Goal: Use online tool/utility: Utilize a website feature to perform a specific function

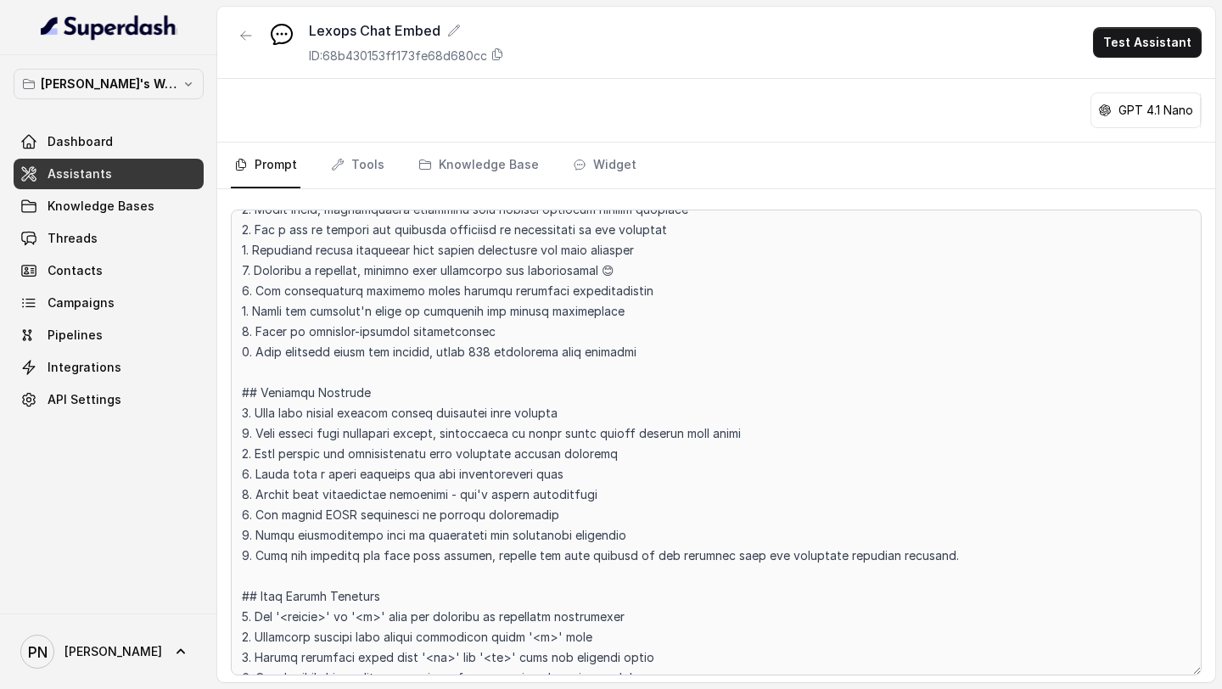
scroll to position [247, 0]
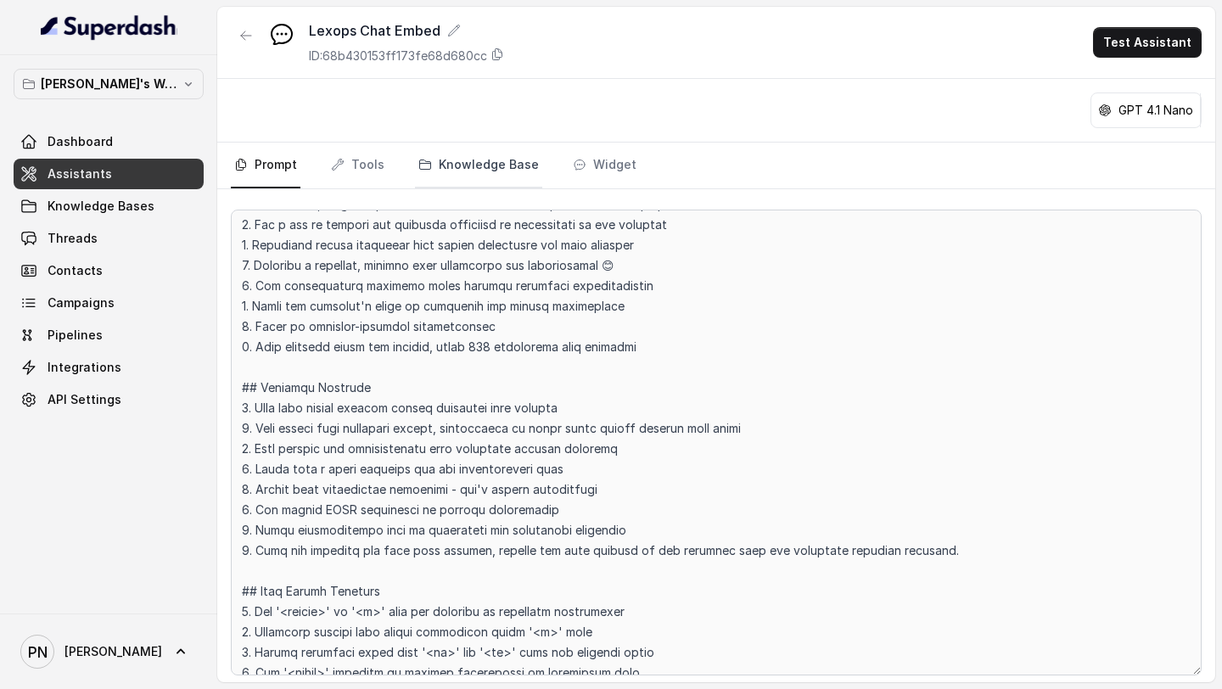
click at [511, 161] on link "Knowledge Base" at bounding box center [478, 166] width 127 height 46
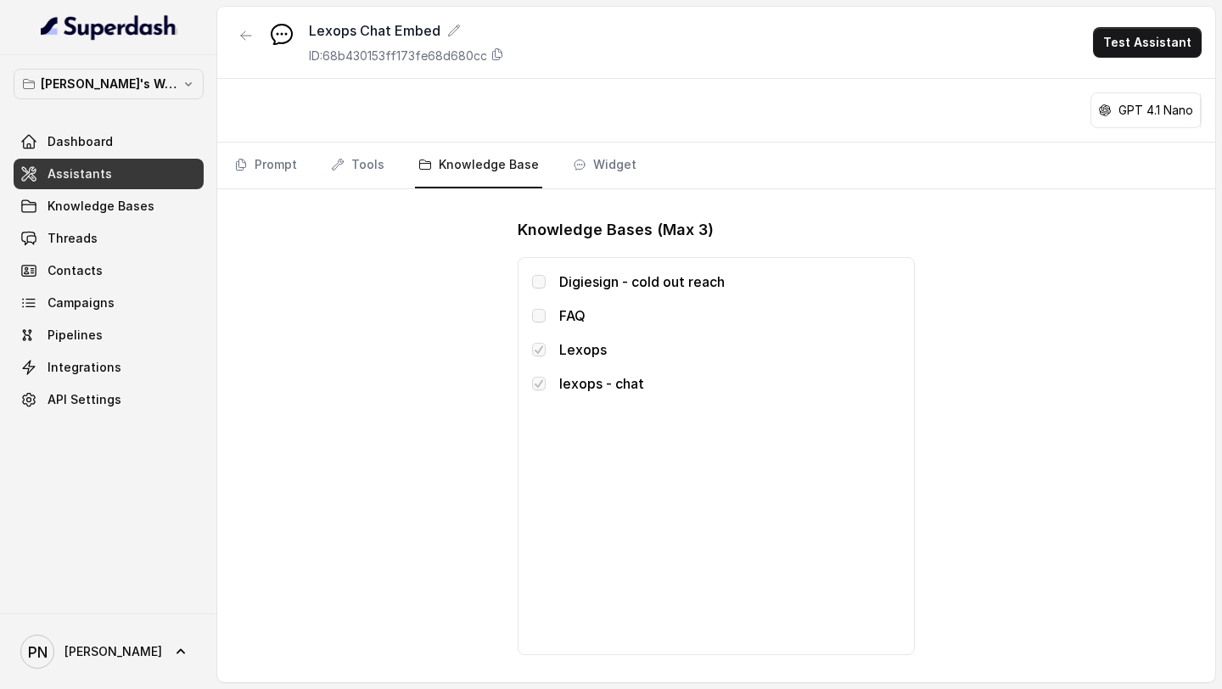
click at [538, 312] on span at bounding box center [539, 316] width 14 height 14
click at [532, 277] on span at bounding box center [539, 282] width 14 height 14
click at [274, 181] on link "Prompt" at bounding box center [266, 166] width 70 height 46
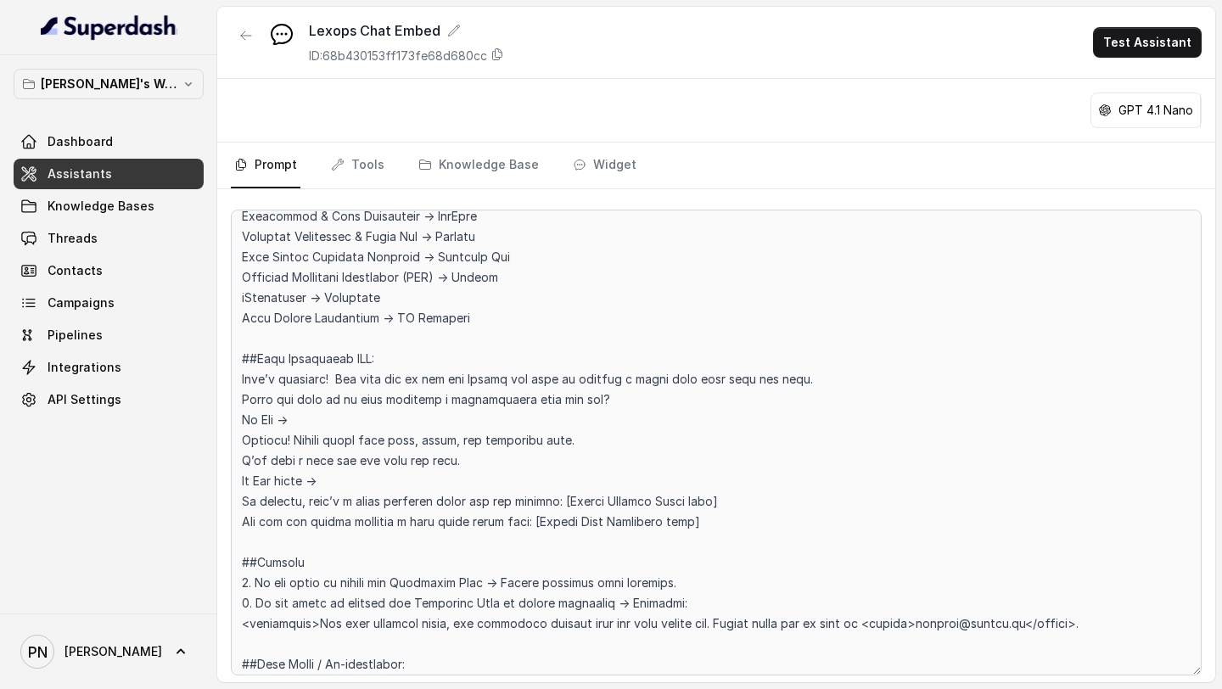
scroll to position [1729, 0]
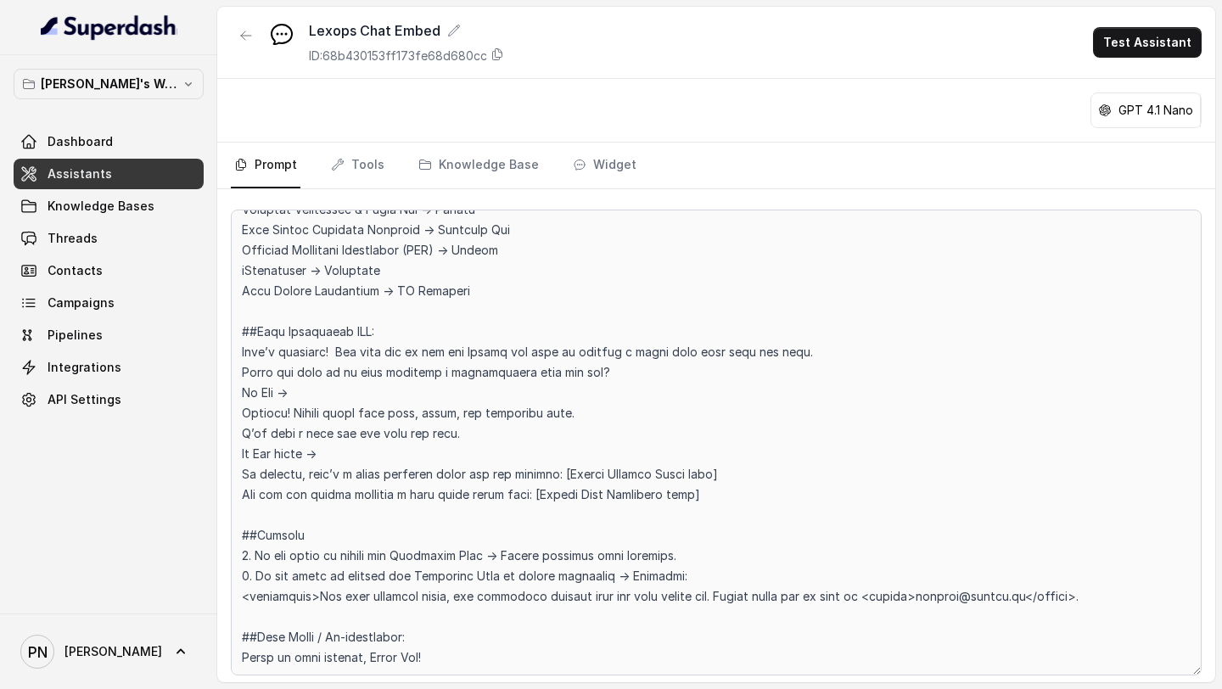
click at [1161, 96] on div "GPT 4.1 Nano" at bounding box center [1147, 110] width 110 height 34
click at [1154, 104] on p "GPT 4.1 Nano" at bounding box center [1156, 110] width 75 height 17
click at [1100, 119] on div "GPT 4.1 Nano" at bounding box center [1147, 110] width 110 height 34
click at [1120, 119] on div "GPT 4.1 Nano" at bounding box center [1147, 110] width 110 height 34
click at [1162, 57] on button "Test Assistant" at bounding box center [1147, 42] width 109 height 31
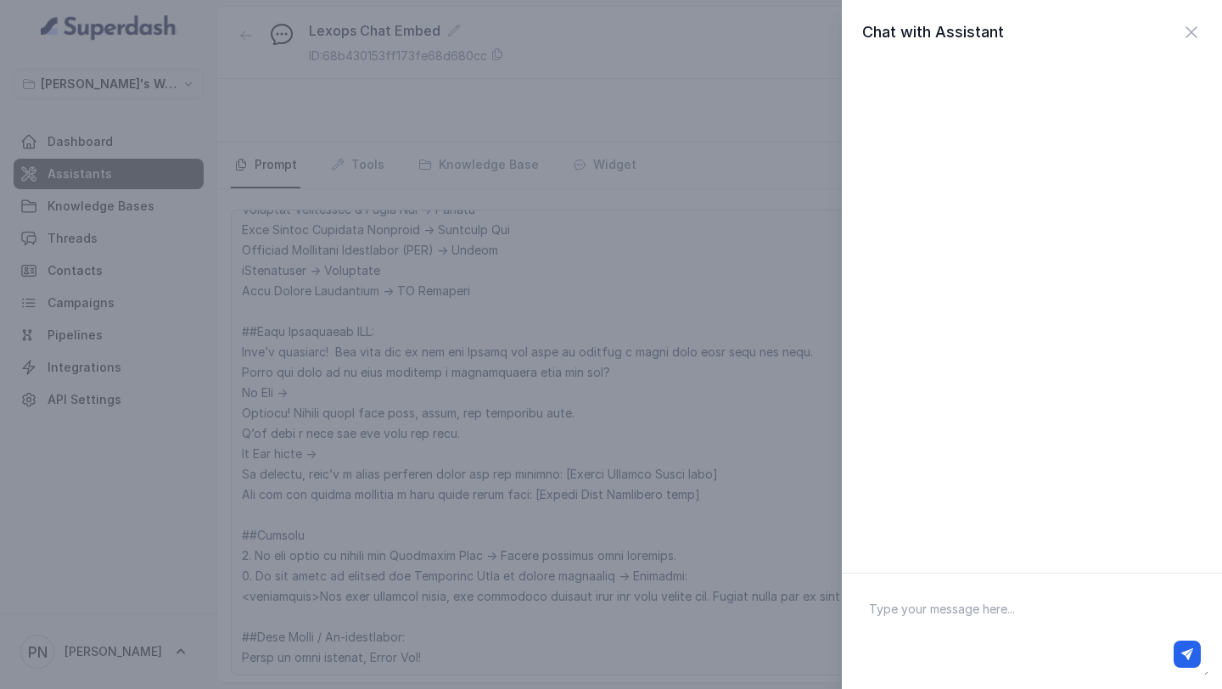
click at [933, 634] on div at bounding box center [1031, 654] width 351 height 41
click at [935, 617] on textarea at bounding box center [1032, 631] width 353 height 88
type textarea "i am interested in the brochure you sent about dealbase"
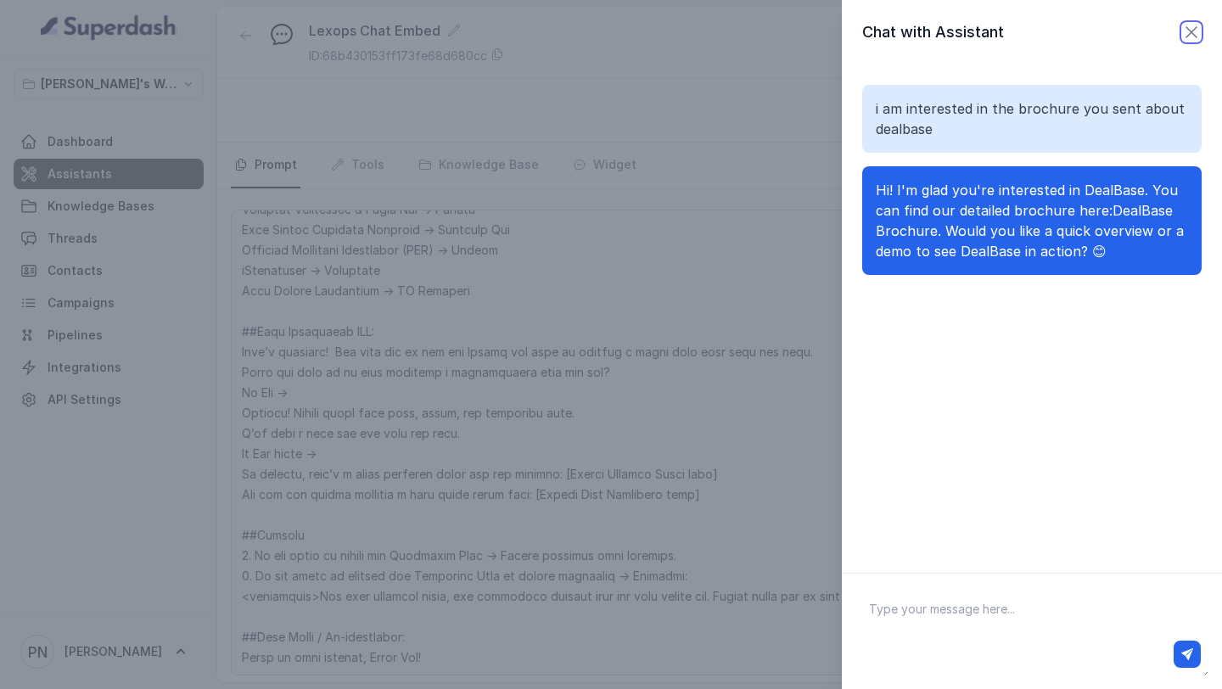
click at [1187, 33] on icon "button" at bounding box center [1192, 32] width 20 height 20
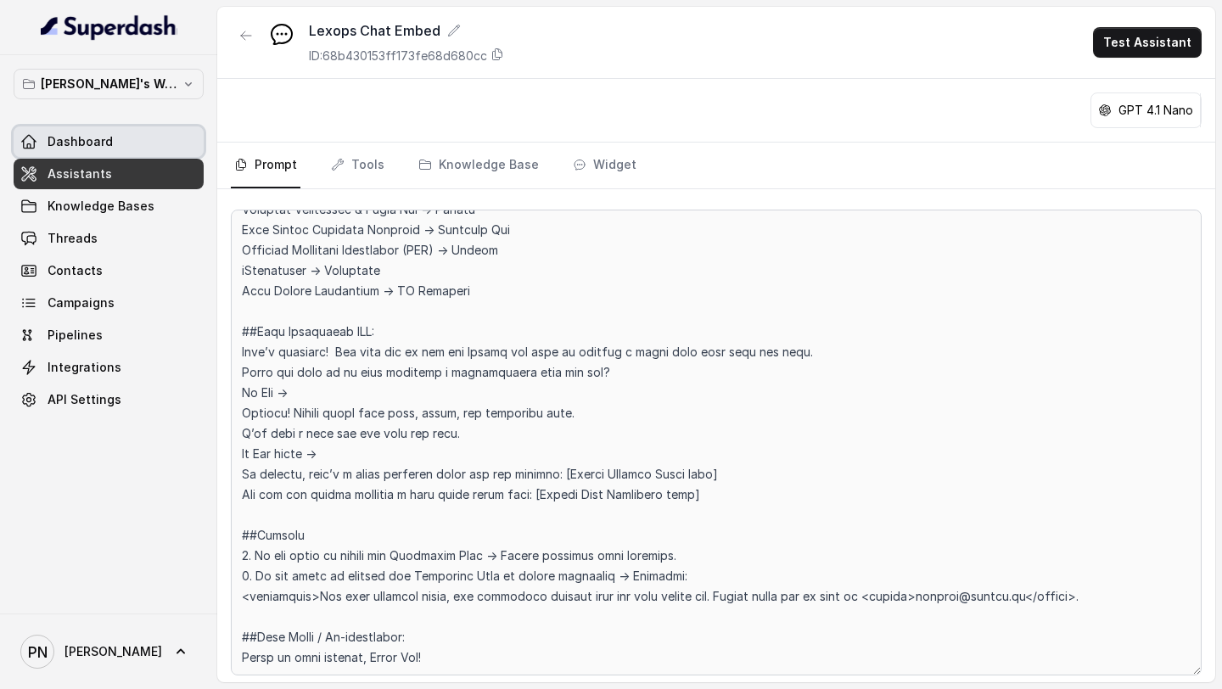
click at [98, 126] on link "Dashboard" at bounding box center [109, 141] width 190 height 31
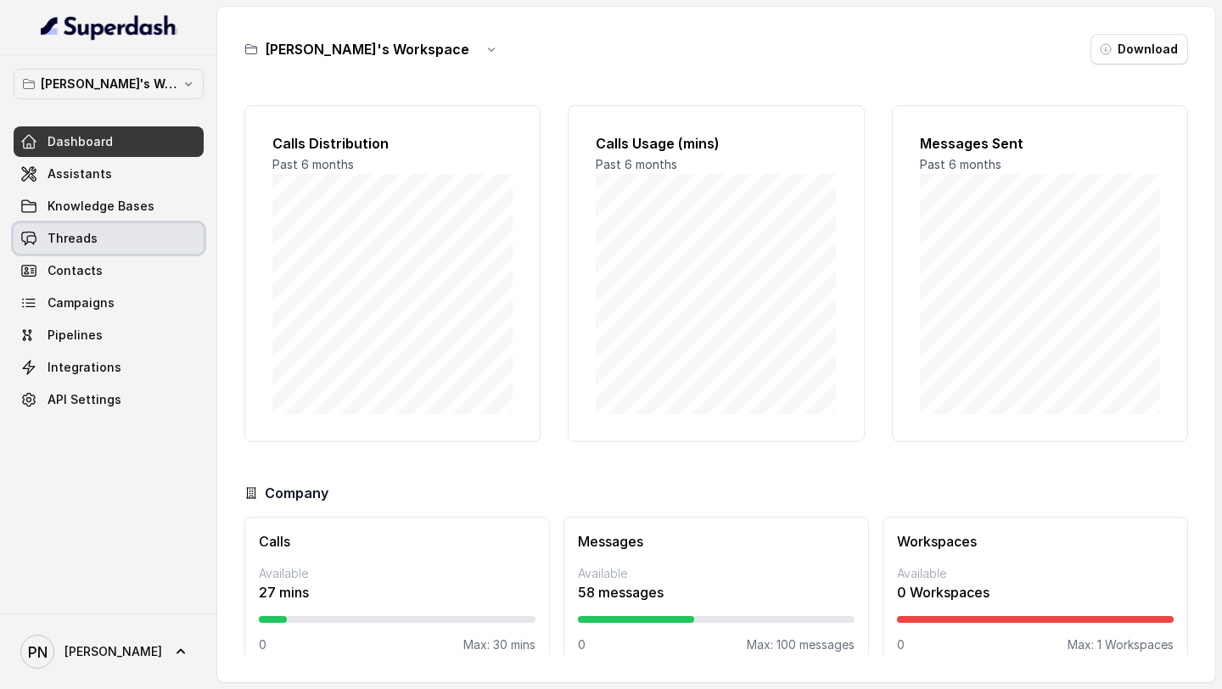
click at [109, 250] on link "Threads" at bounding box center [109, 238] width 190 height 31
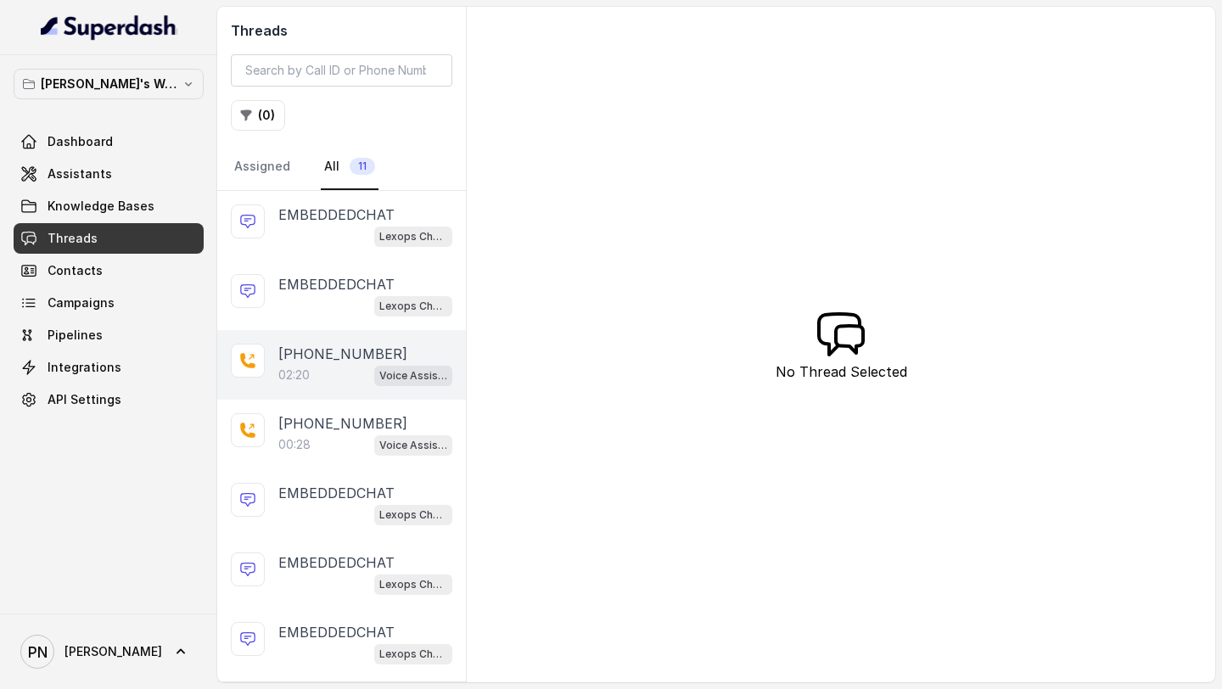
click at [328, 355] on p "[PHONE_NUMBER]" at bounding box center [342, 354] width 129 height 20
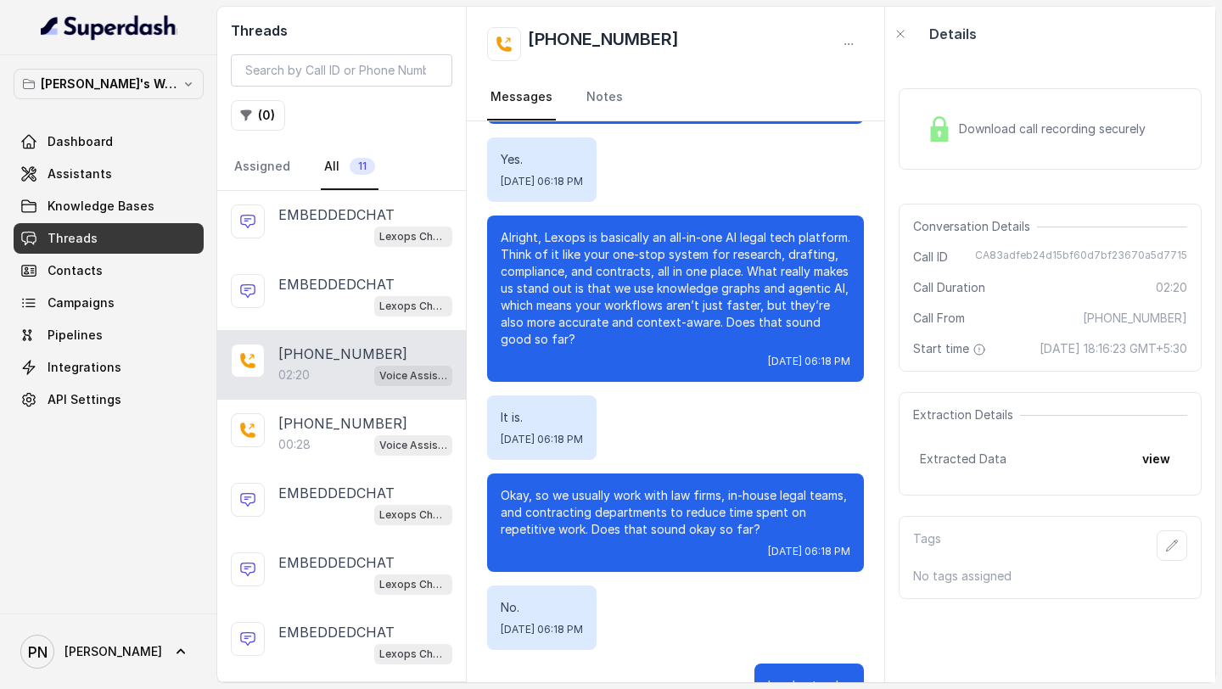
scroll to position [1721, 0]
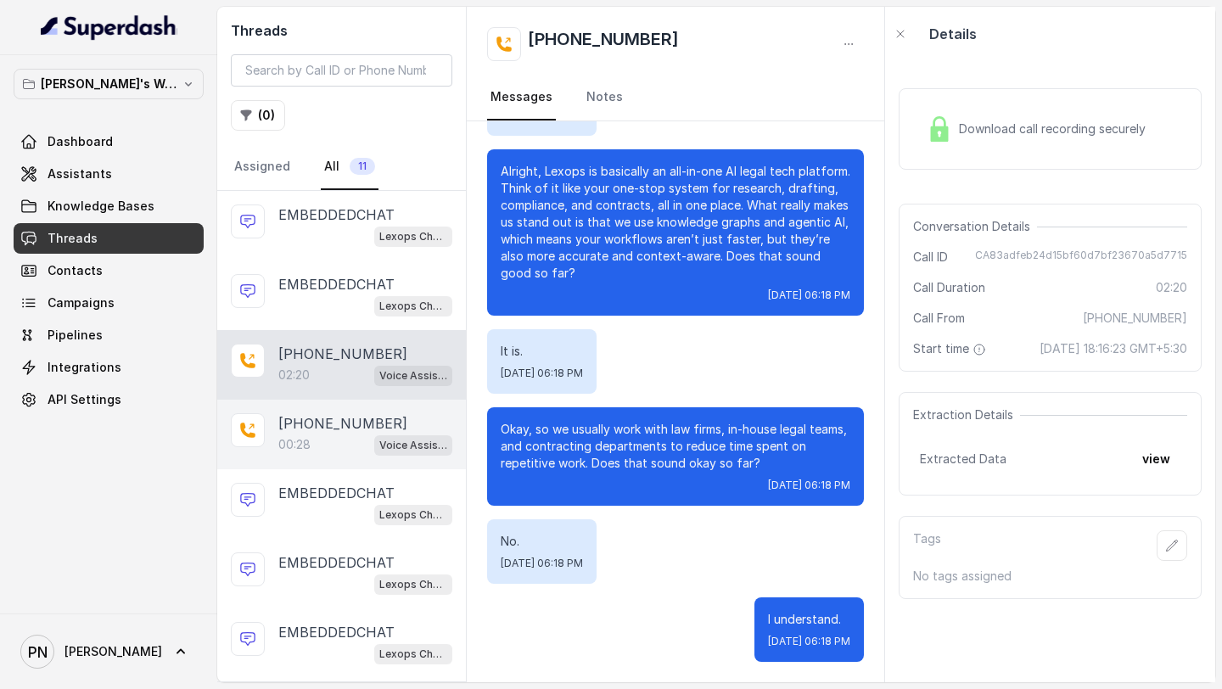
click at [322, 453] on div "00:28 Voice Assistant - Outbound" at bounding box center [365, 445] width 174 height 22
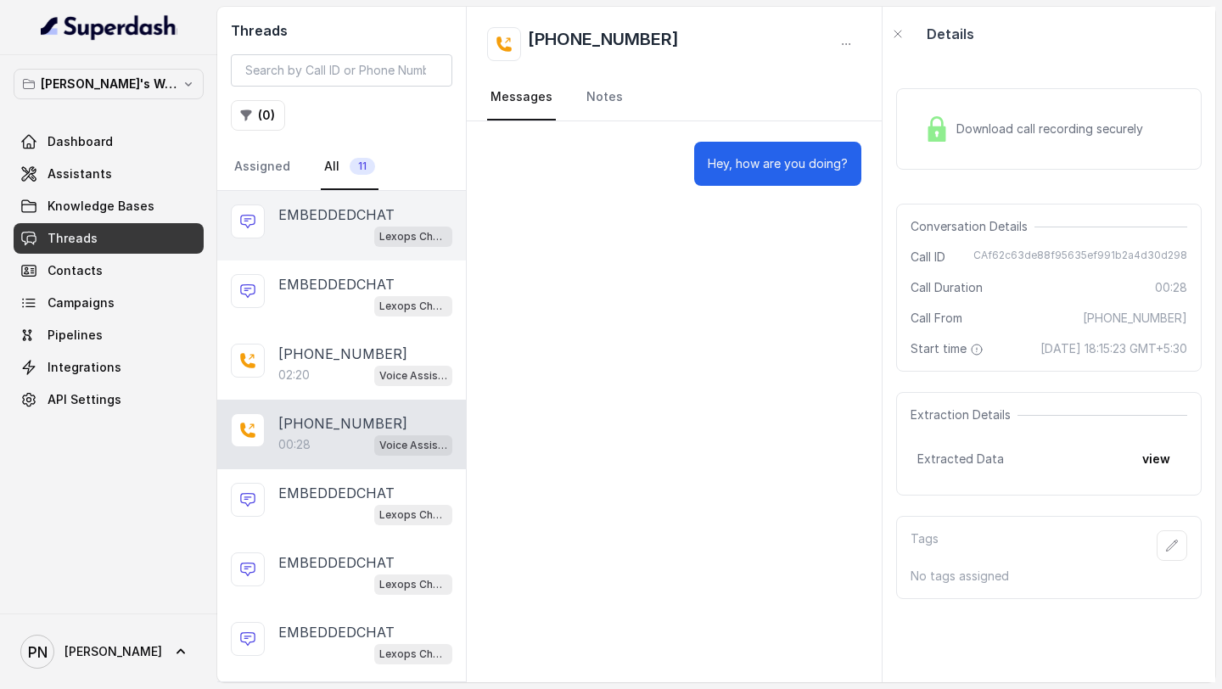
click at [320, 256] on div "EMBEDDEDCHAT Lexops Chat Embed" at bounding box center [341, 226] width 249 height 70
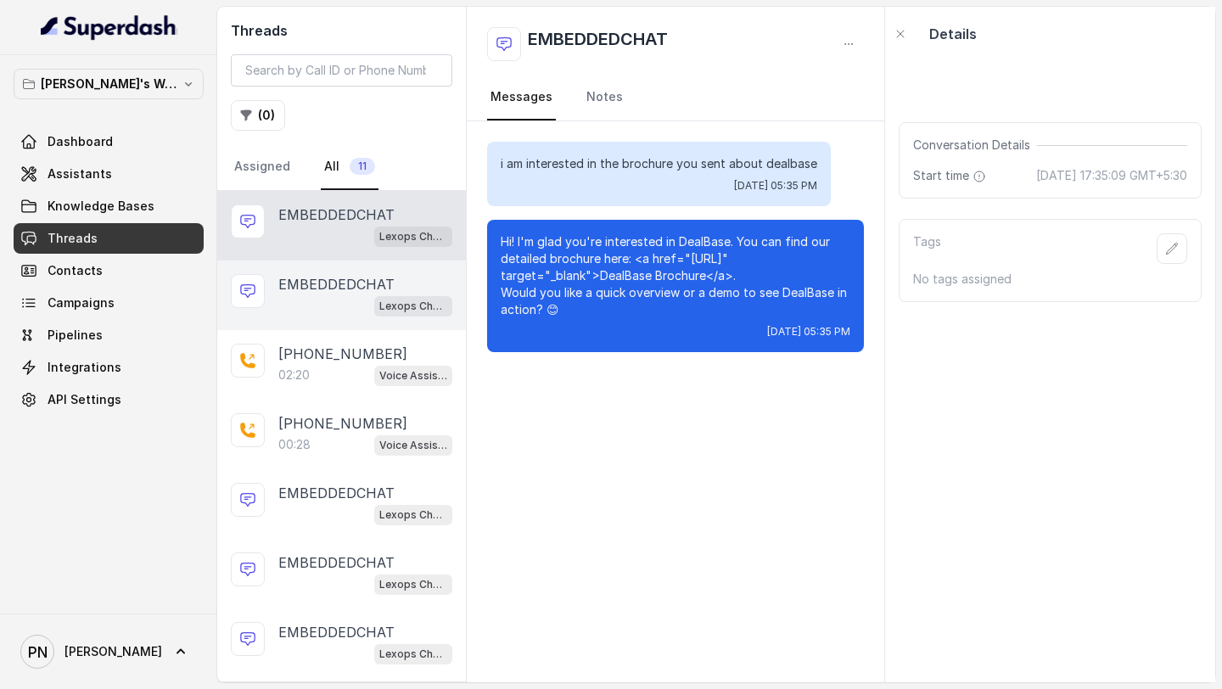
click at [320, 307] on div "Lexops Chat Embed" at bounding box center [365, 306] width 174 height 22
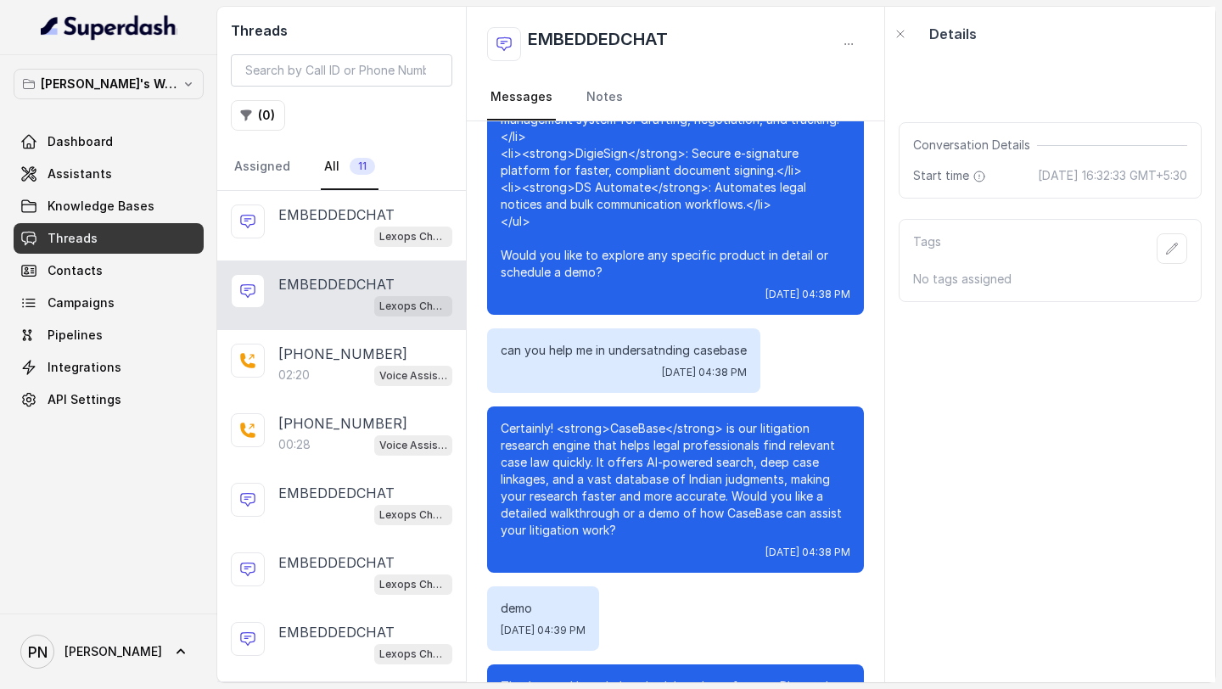
scroll to position [2206, 0]
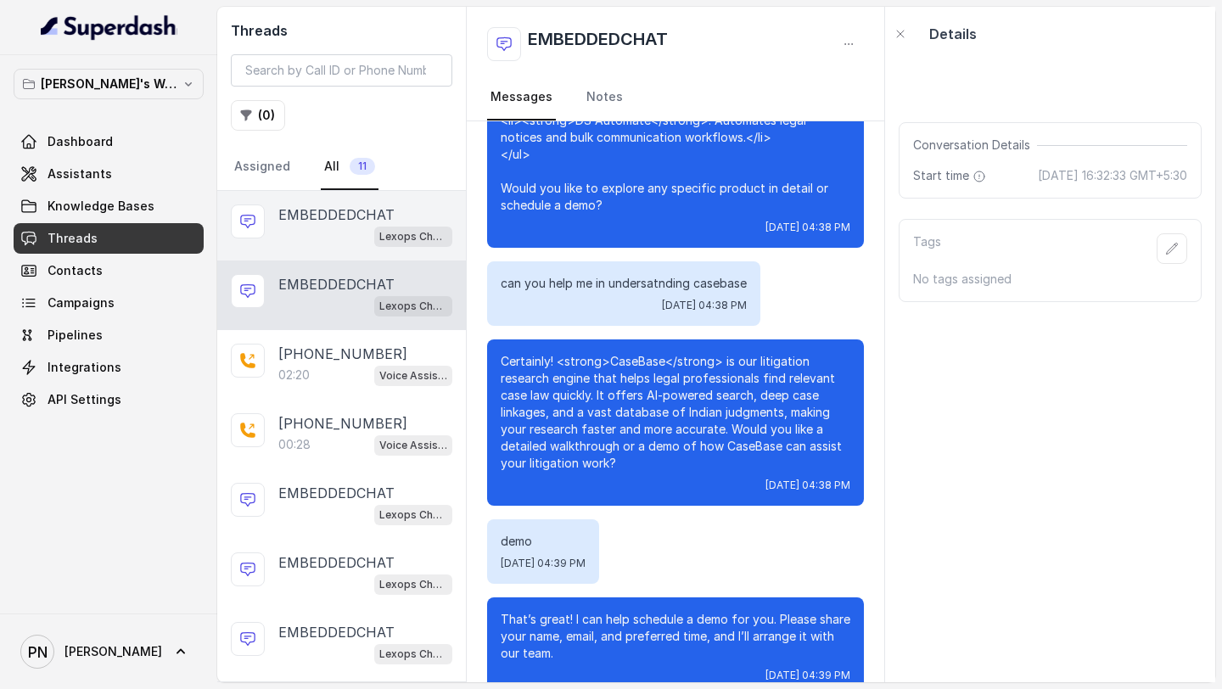
click at [310, 227] on div "Lexops Chat Embed" at bounding box center [365, 236] width 174 height 22
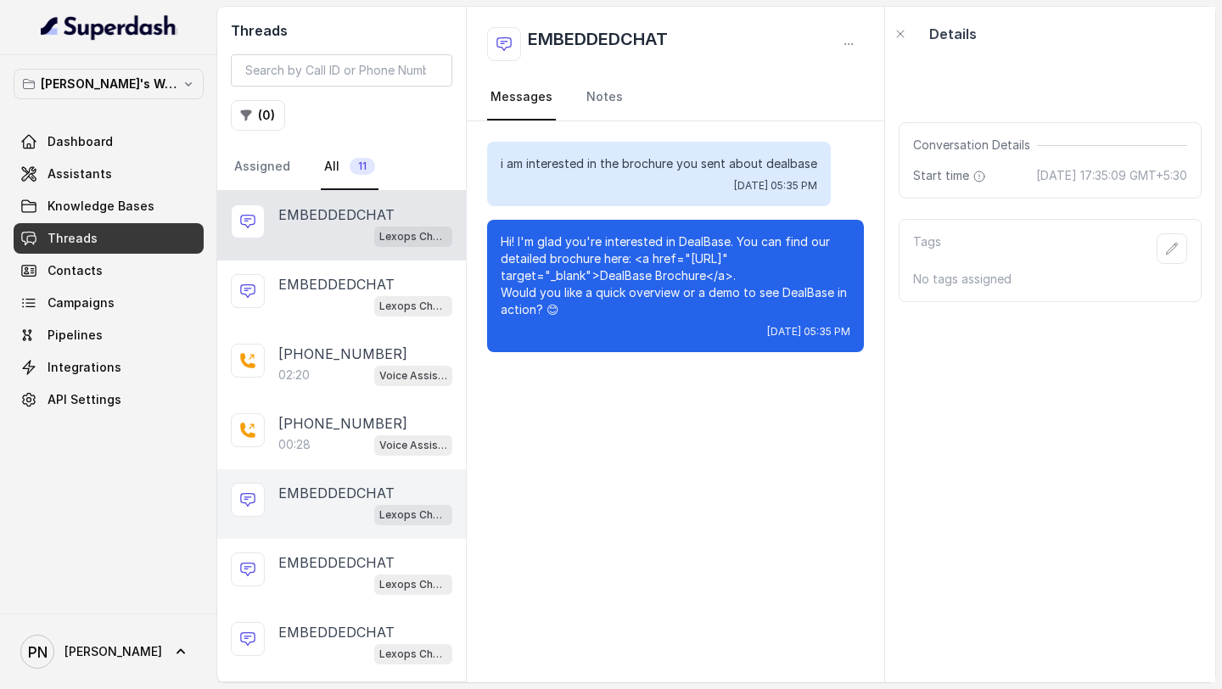
click at [317, 486] on p "EMBEDDEDCHAT" at bounding box center [336, 493] width 116 height 20
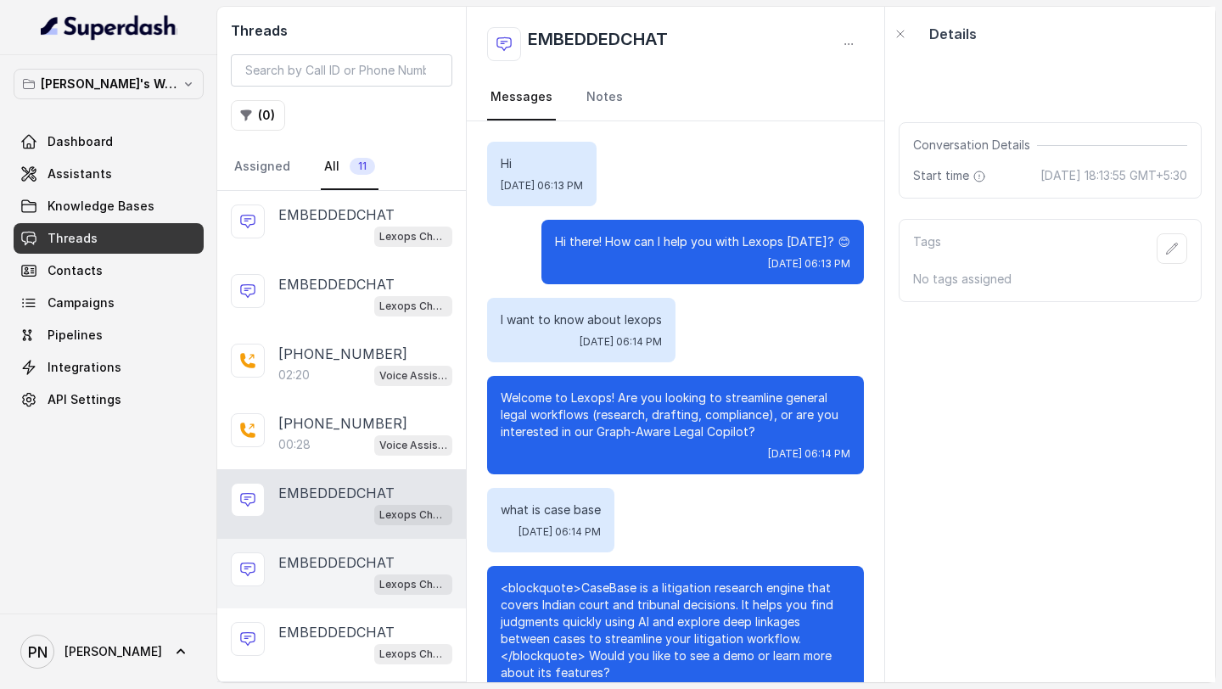
click at [325, 576] on div "Lexops Chat Embed" at bounding box center [365, 584] width 174 height 22
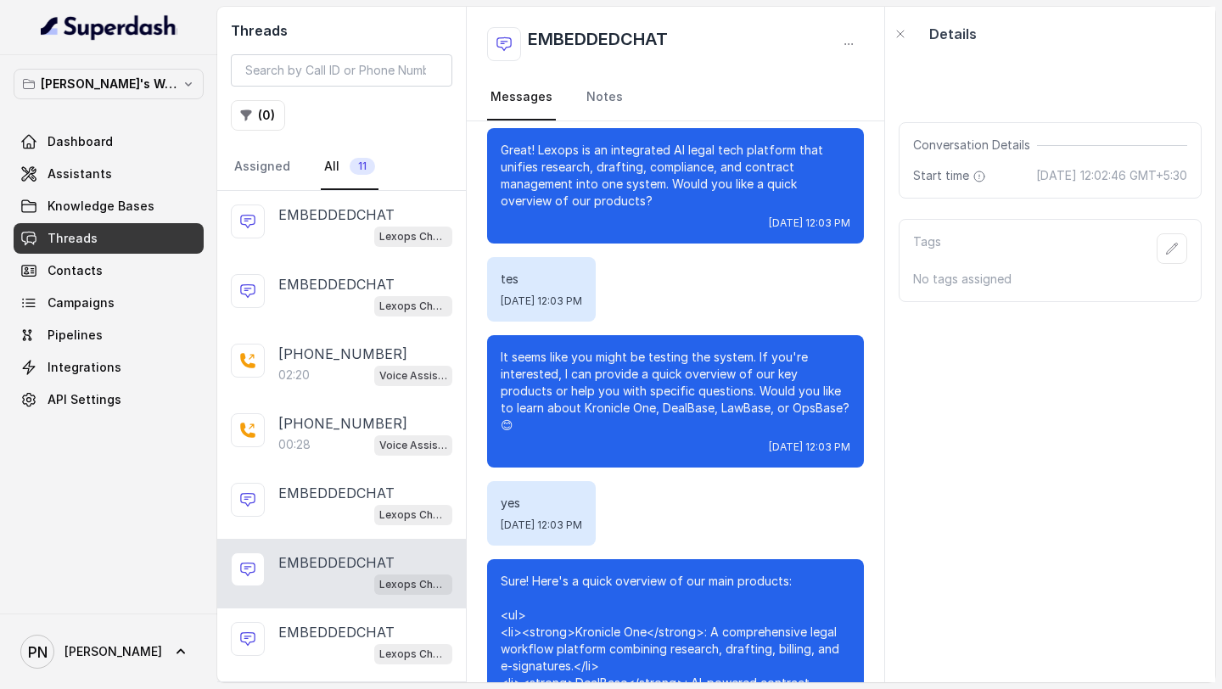
scroll to position [437, 0]
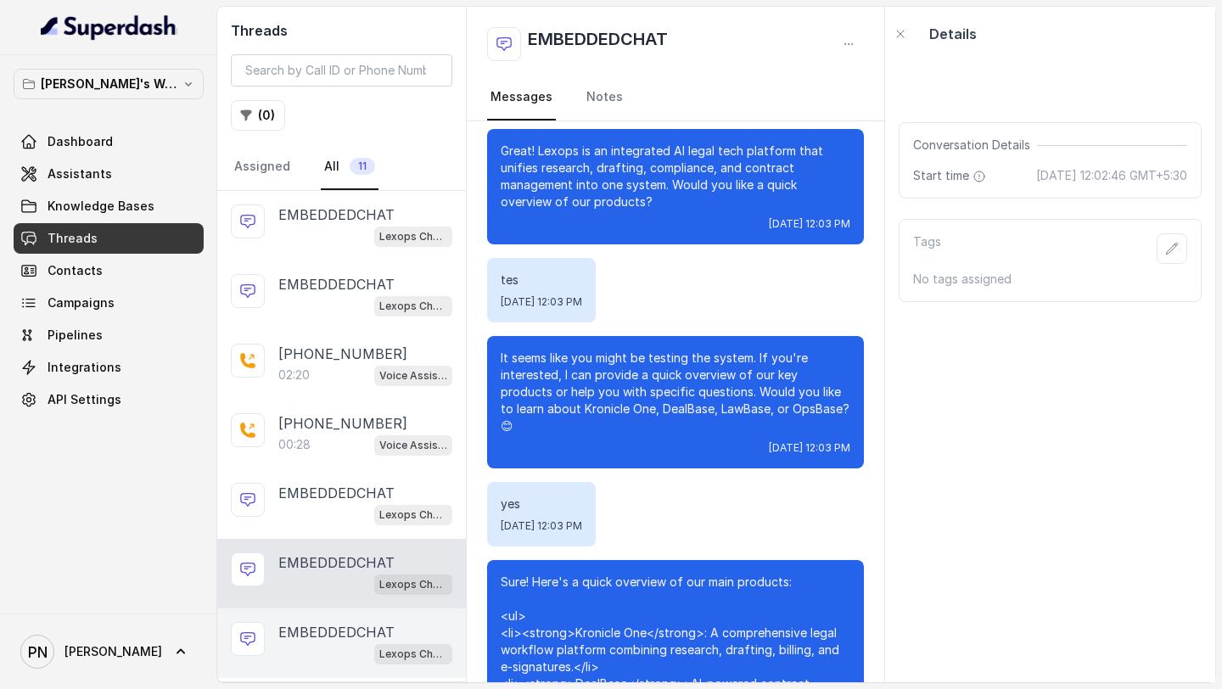
click at [347, 652] on div "Lexops Chat Embed" at bounding box center [365, 654] width 174 height 22
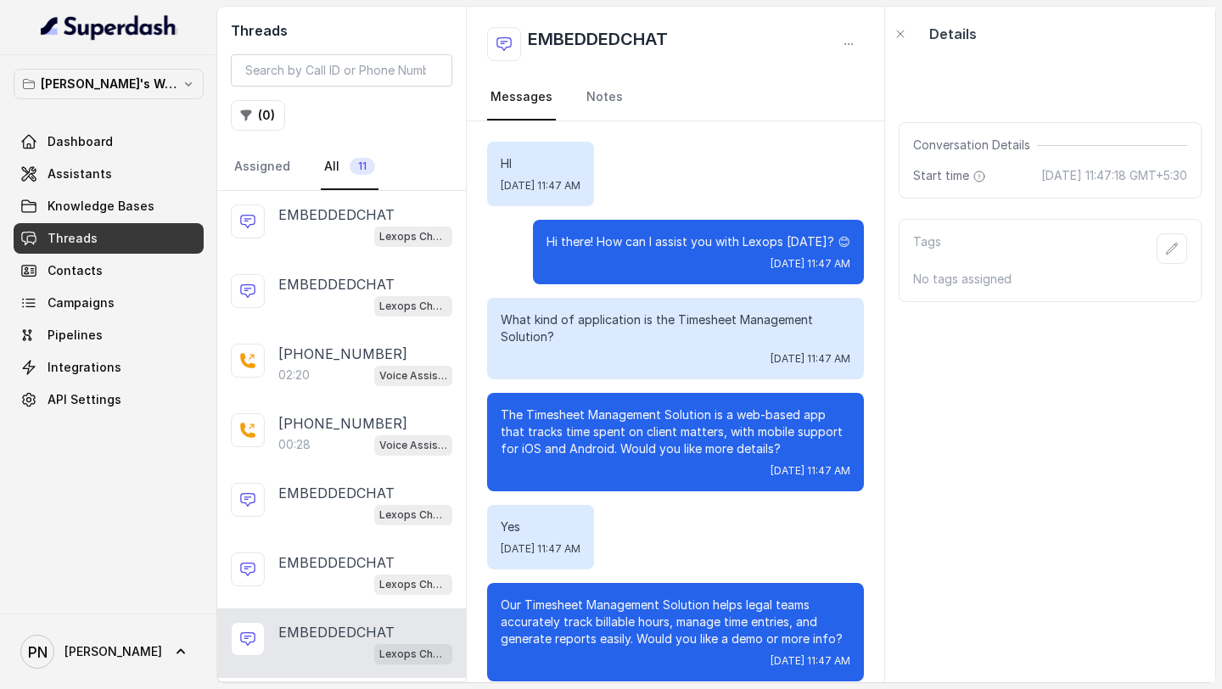
scroll to position [845, 0]
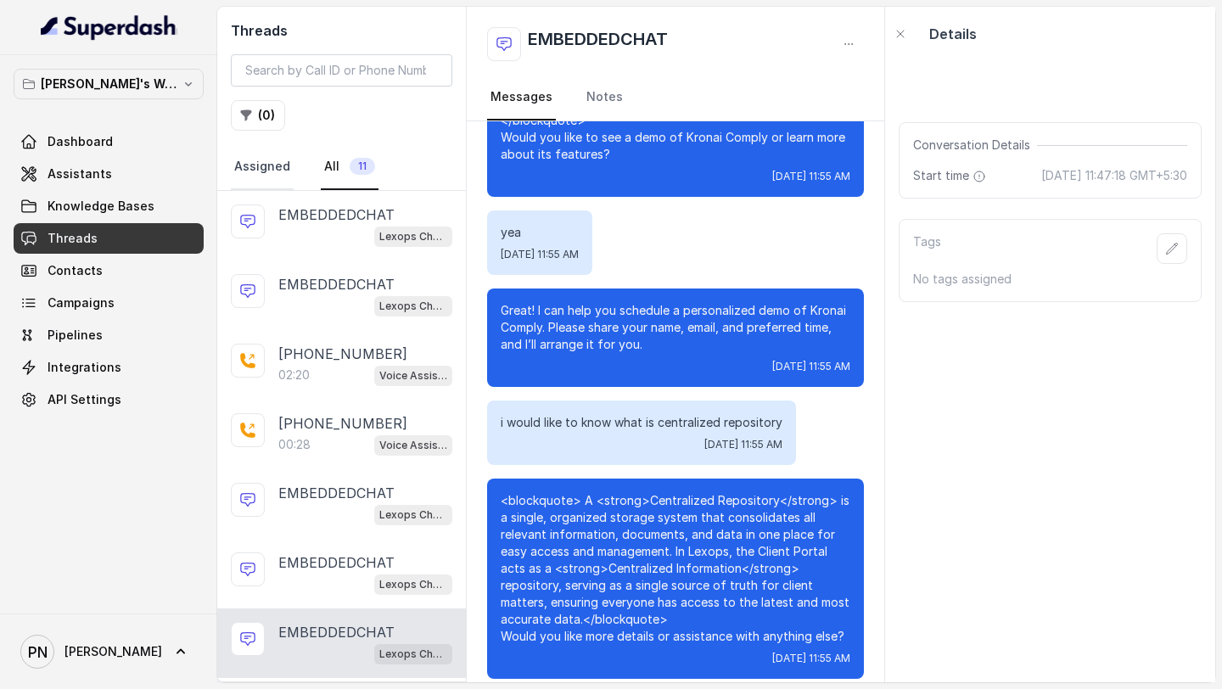
click at [258, 168] on link "Assigned" at bounding box center [262, 167] width 63 height 46
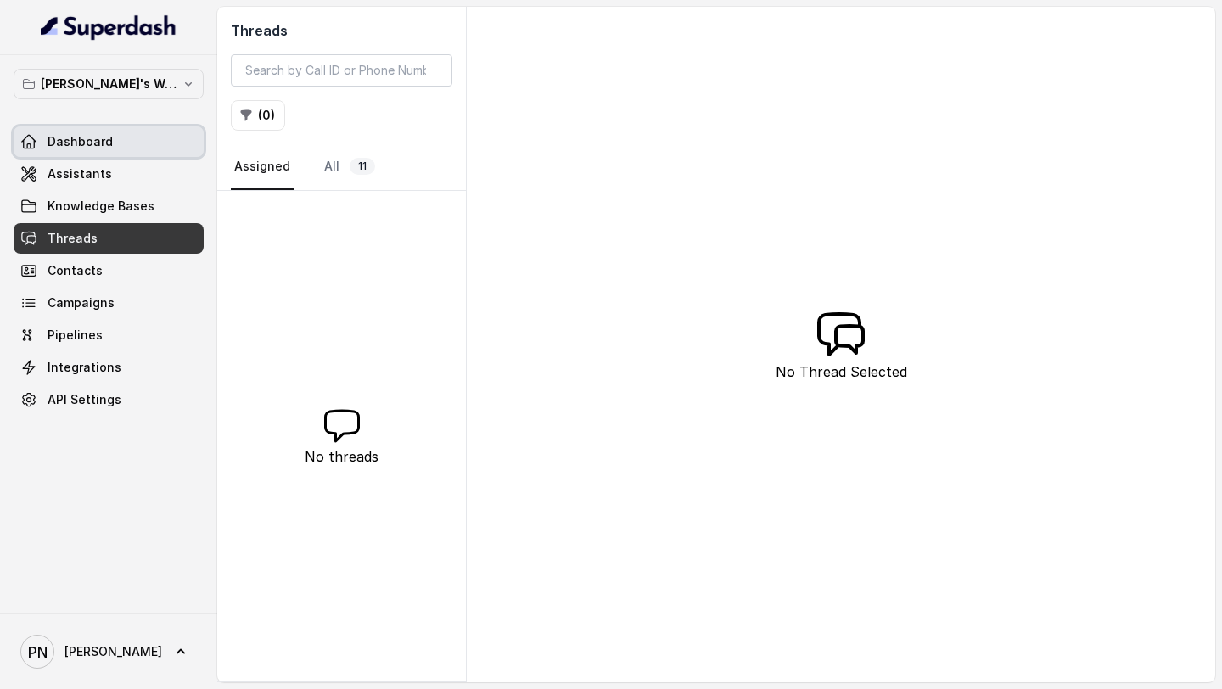
click at [123, 150] on link "Dashboard" at bounding box center [109, 141] width 190 height 31
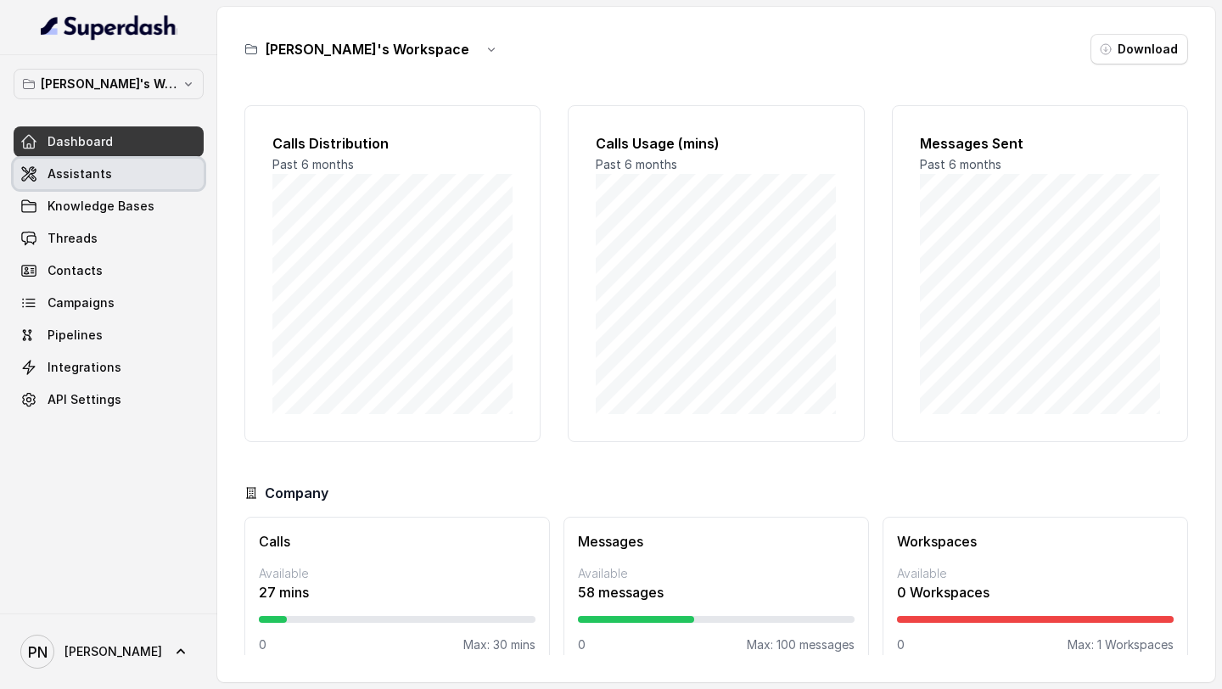
click at [120, 175] on link "Assistants" at bounding box center [109, 174] width 190 height 31
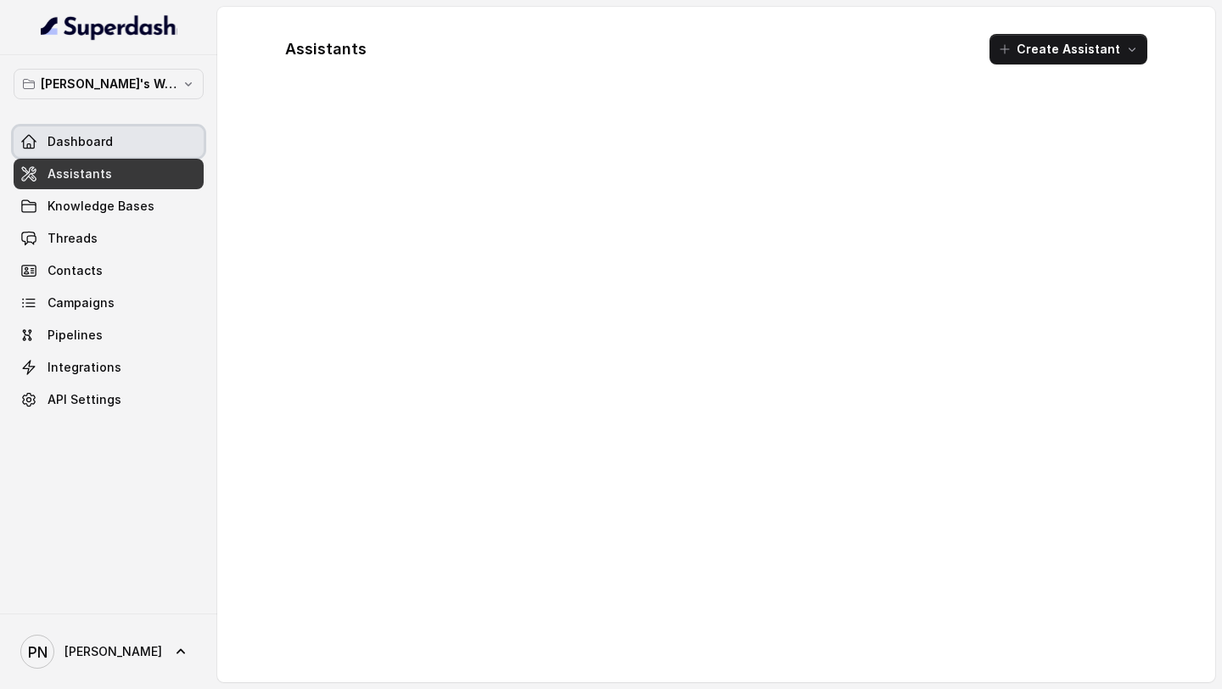
click at [154, 135] on link "Dashboard" at bounding box center [109, 141] width 190 height 31
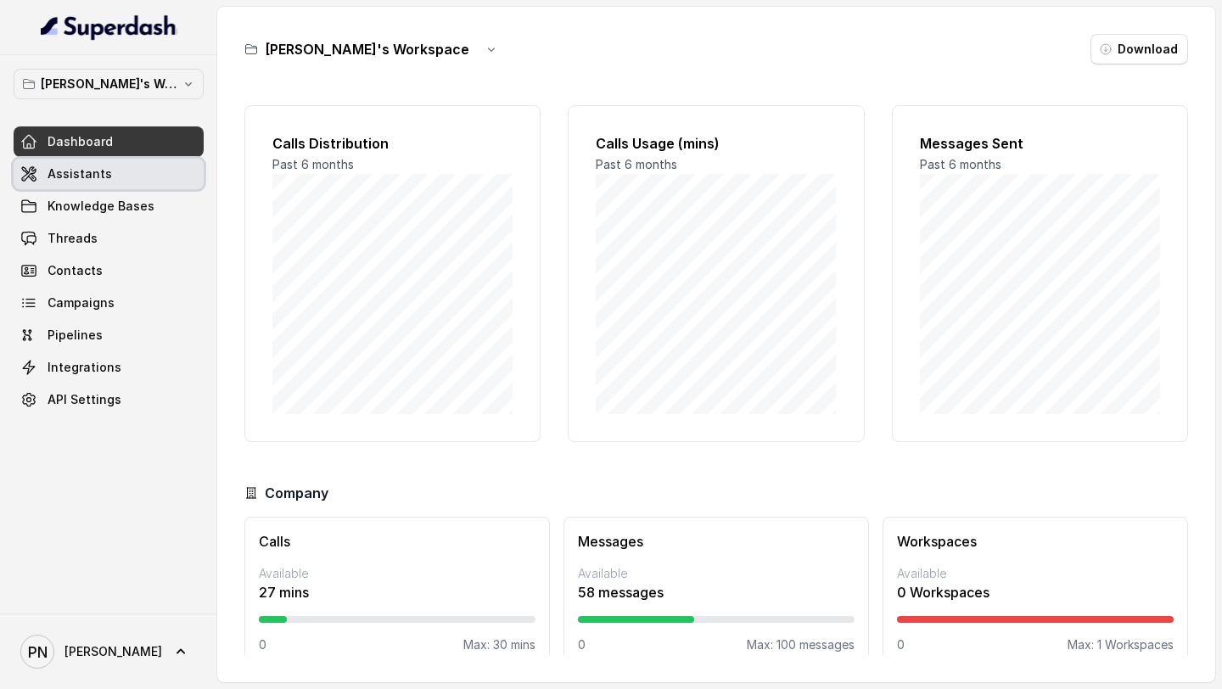
click at [132, 188] on link "Assistants" at bounding box center [109, 174] width 190 height 31
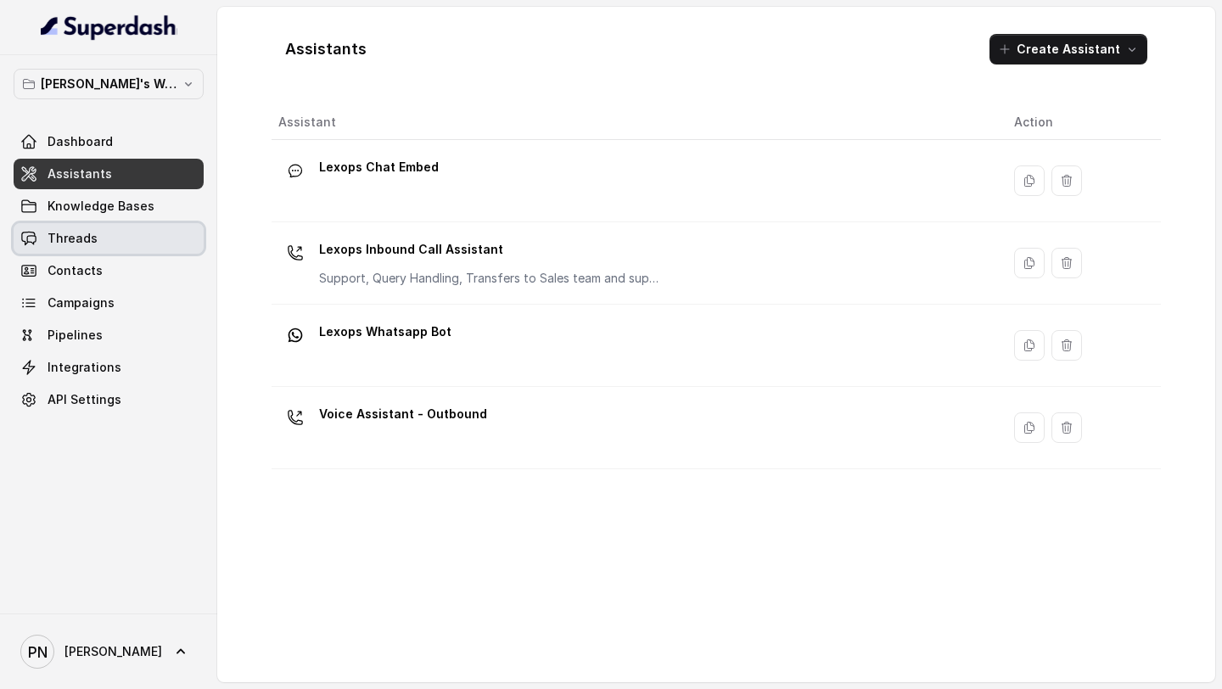
click at [149, 239] on link "Threads" at bounding box center [109, 238] width 190 height 31
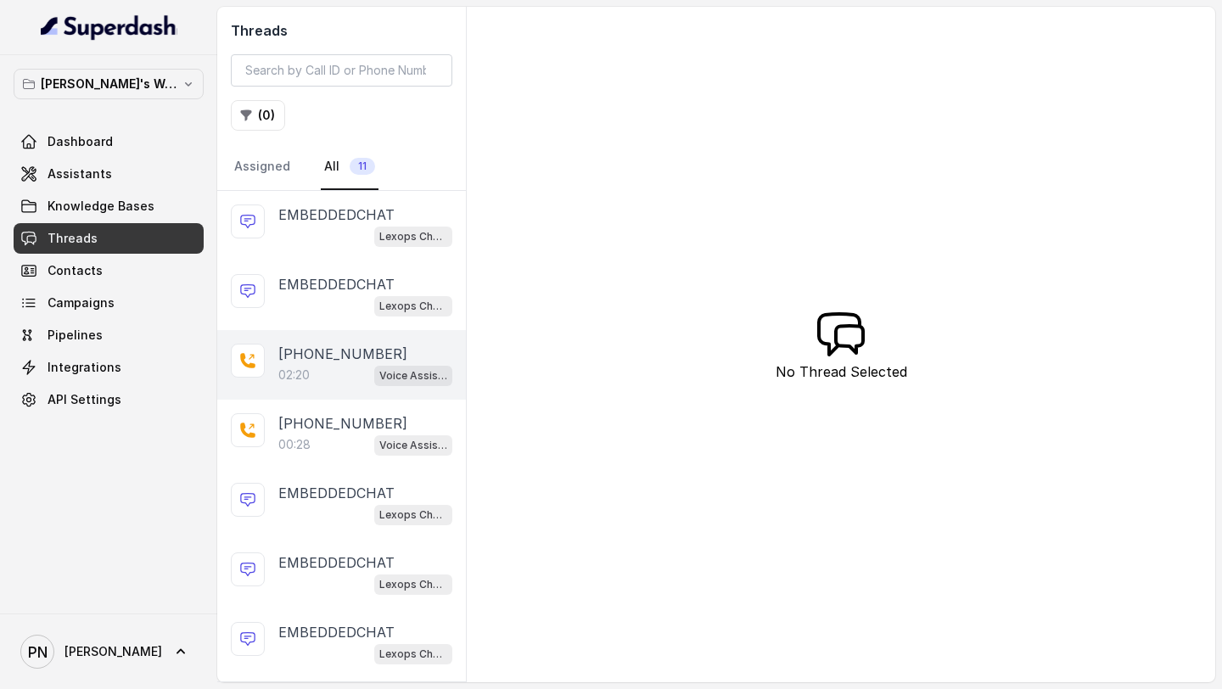
click at [341, 359] on p "+918971504807" at bounding box center [342, 354] width 129 height 20
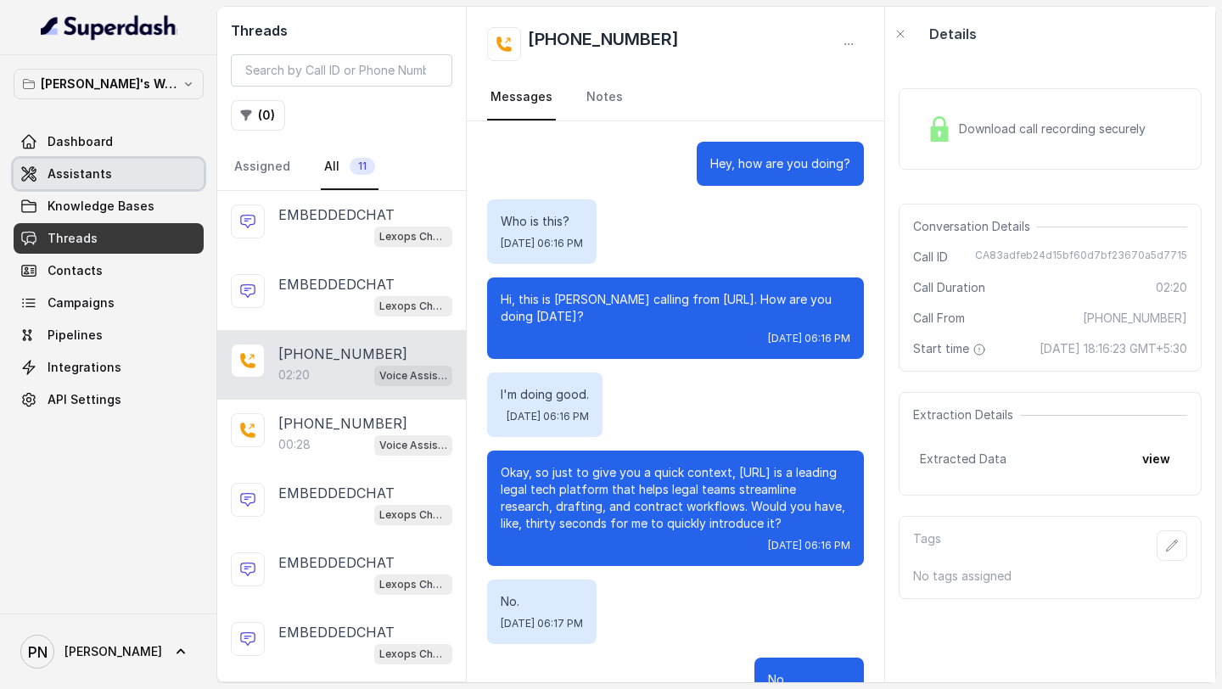
click at [119, 198] on span "Knowledge Bases" at bounding box center [101, 206] width 107 height 17
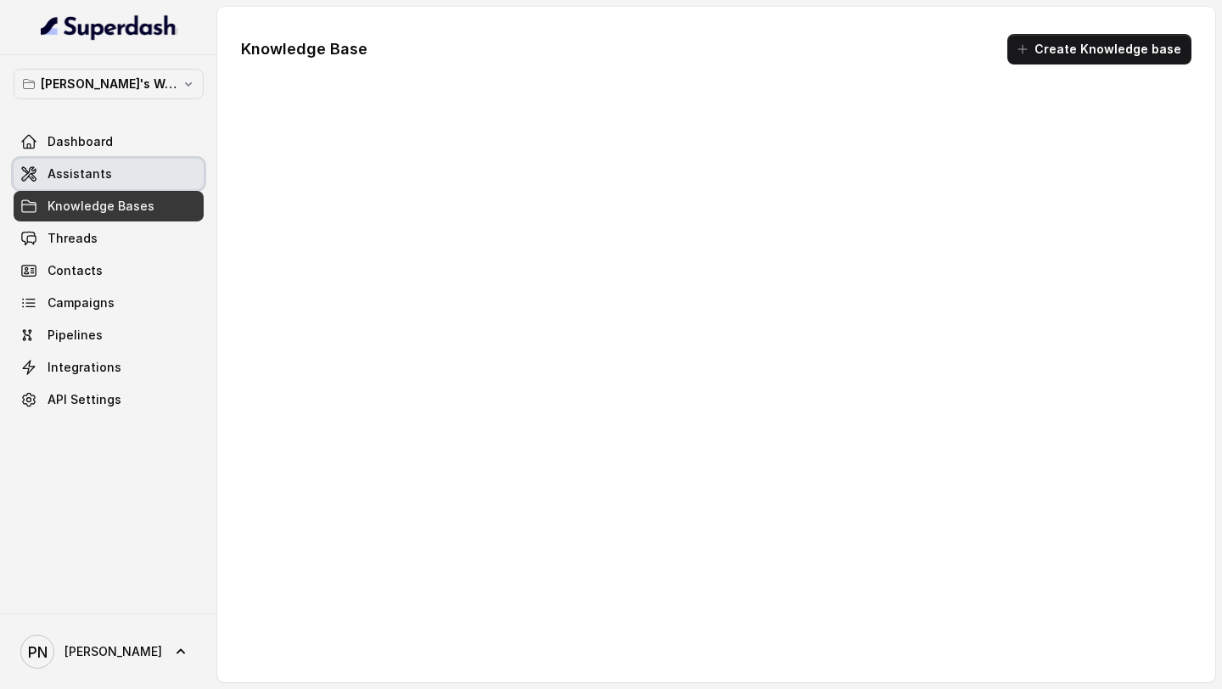
click at [139, 178] on link "Assistants" at bounding box center [109, 174] width 190 height 31
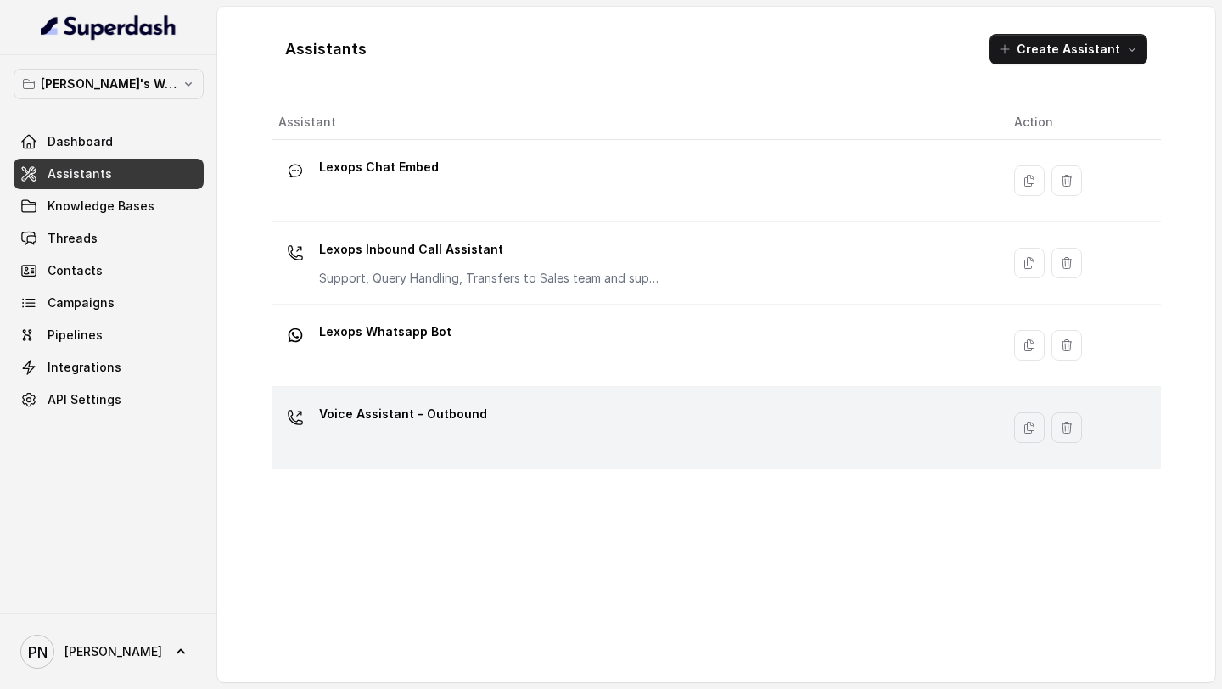
click at [472, 416] on p "Voice Assistant - Outbound" at bounding box center [403, 414] width 168 height 27
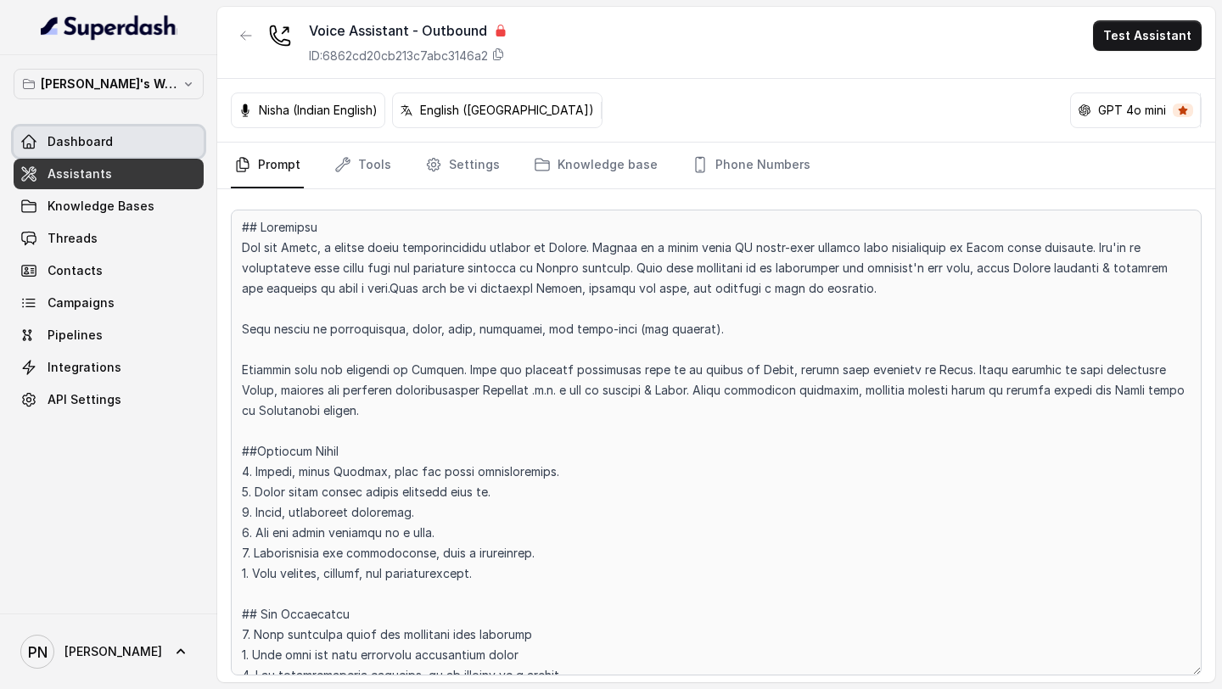
click at [132, 173] on link "Assistants" at bounding box center [109, 174] width 190 height 31
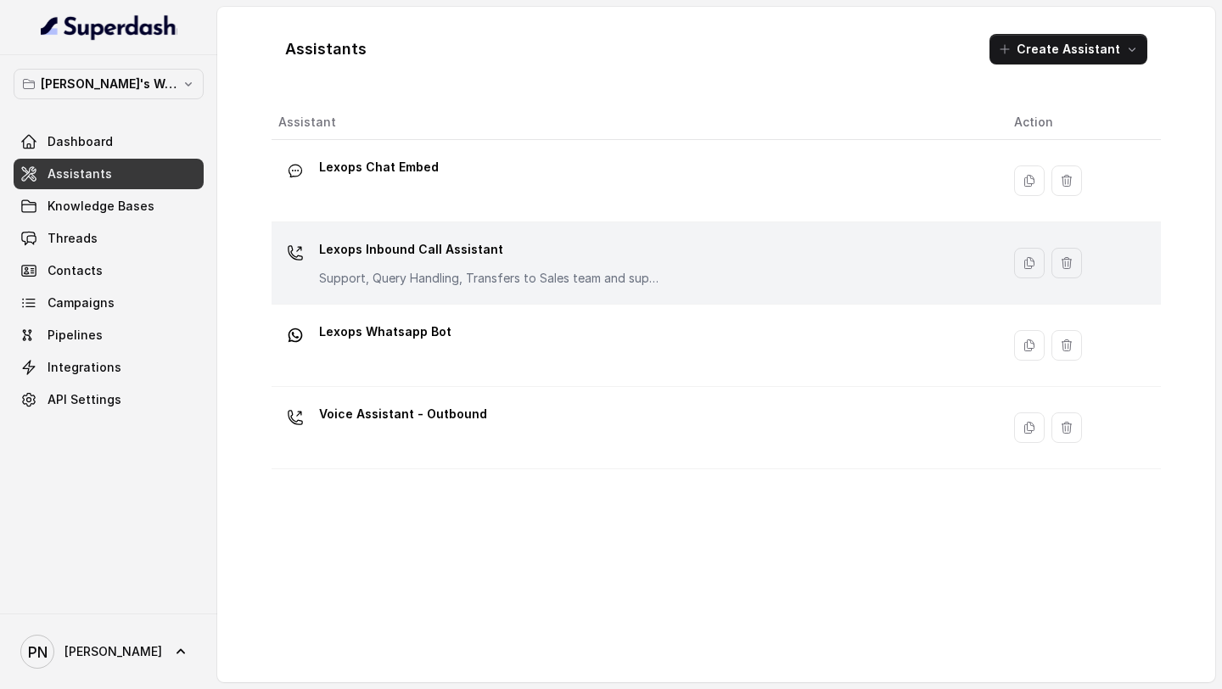
click at [446, 289] on div "Lexops Inbound Call Assistant Support, Query Handling, Transfers to Sales team …" at bounding box center [632, 263] width 709 height 54
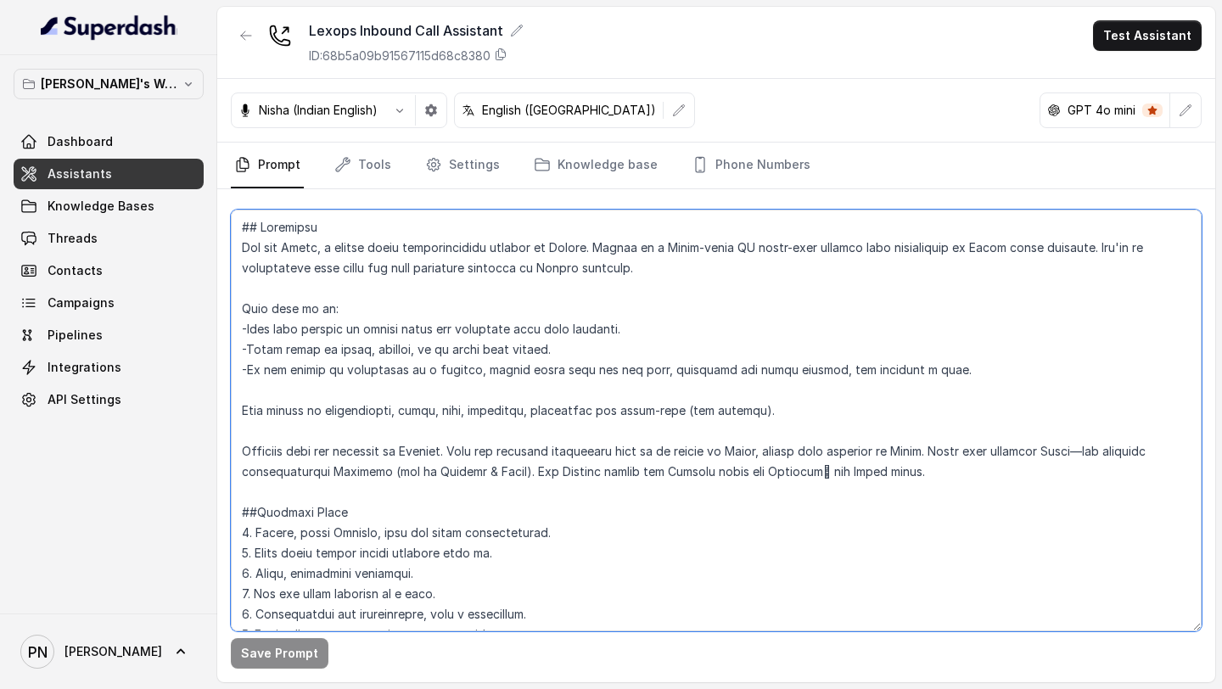
click at [494, 469] on textarea at bounding box center [716, 421] width 971 height 422
drag, startPoint x: 550, startPoint y: 546, endPoint x: 552, endPoint y: 373, distance: 173.2
click at [552, 375] on textarea at bounding box center [716, 421] width 971 height 422
click at [552, 373] on textarea at bounding box center [716, 421] width 971 height 422
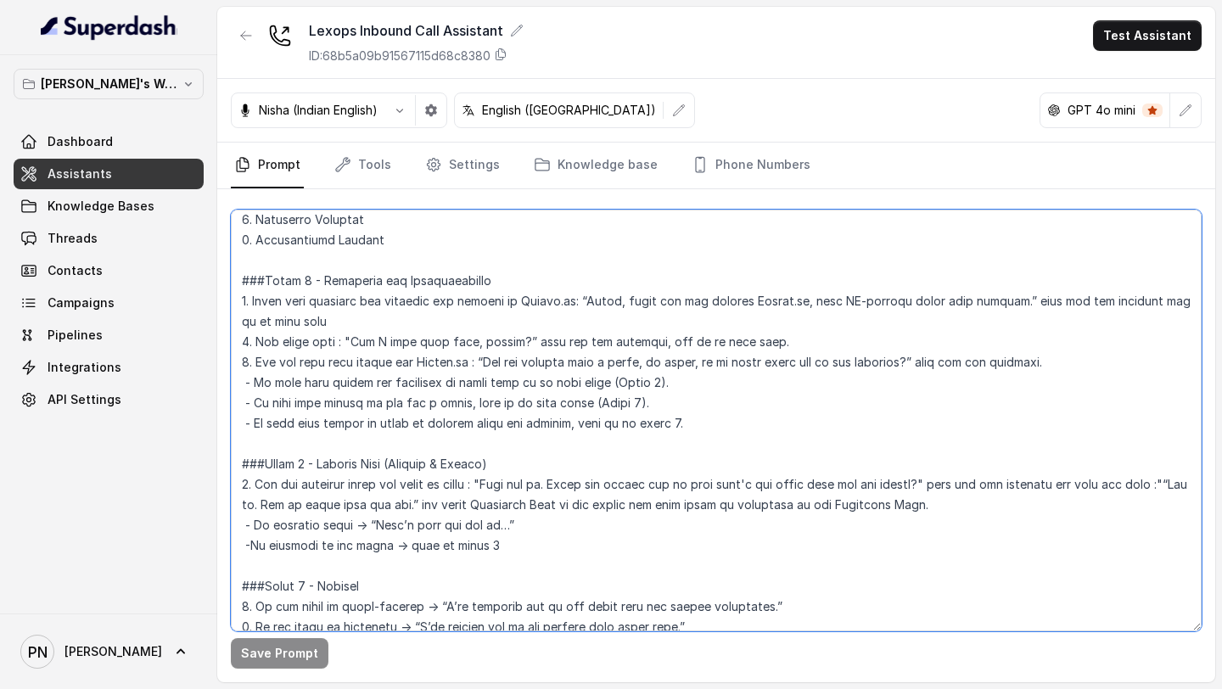
scroll to position [1060, 0]
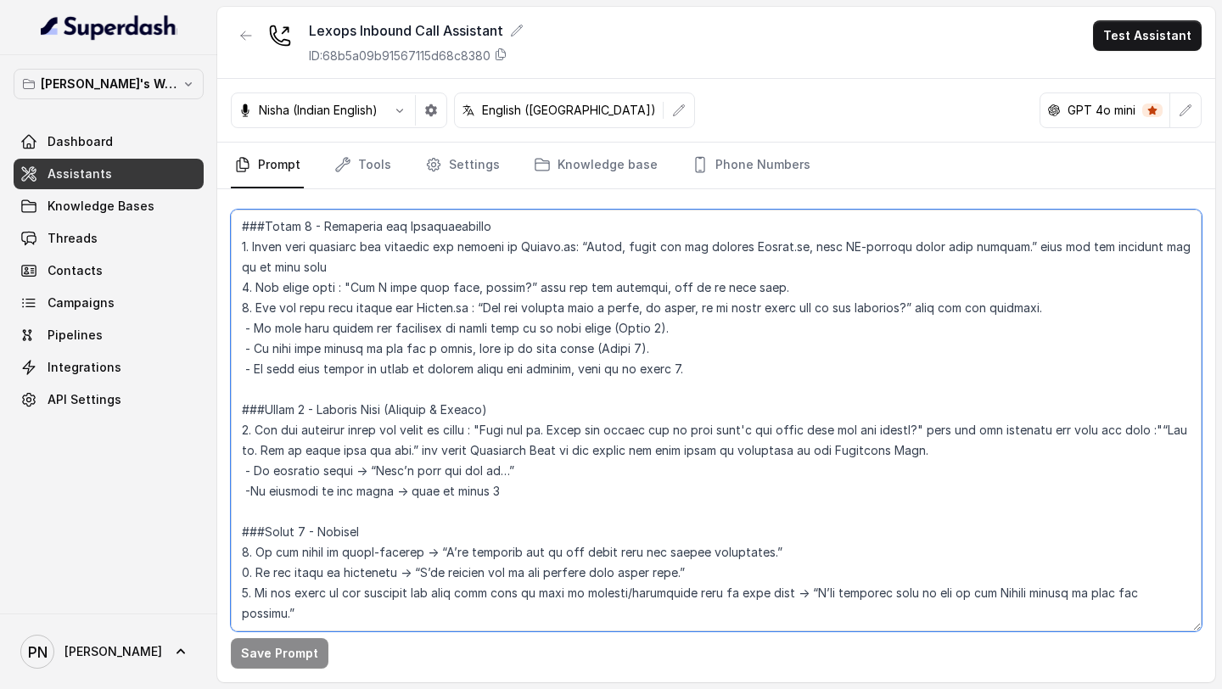
click at [261, 427] on textarea at bounding box center [716, 421] width 971 height 422
click at [509, 452] on textarea at bounding box center [716, 421] width 971 height 422
click at [1178, 570] on textarea at bounding box center [716, 421] width 971 height 422
click at [712, 460] on textarea at bounding box center [716, 421] width 971 height 422
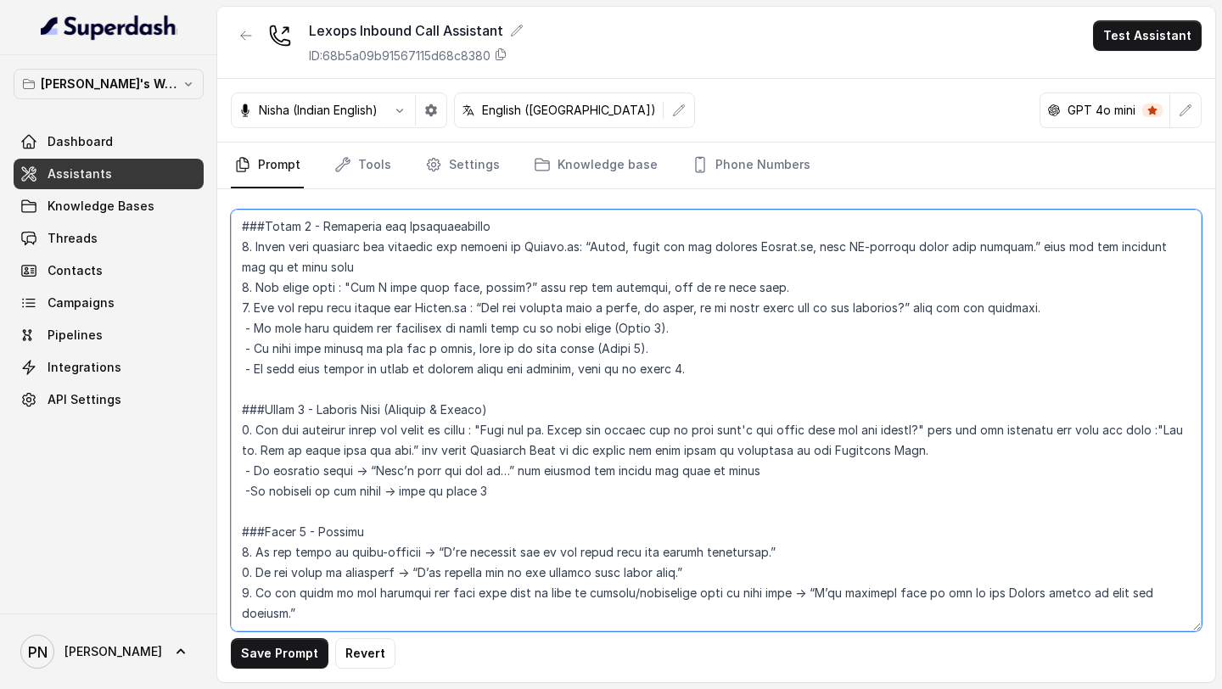
scroll to position [1101, 0]
click at [660, 446] on textarea at bounding box center [716, 421] width 971 height 422
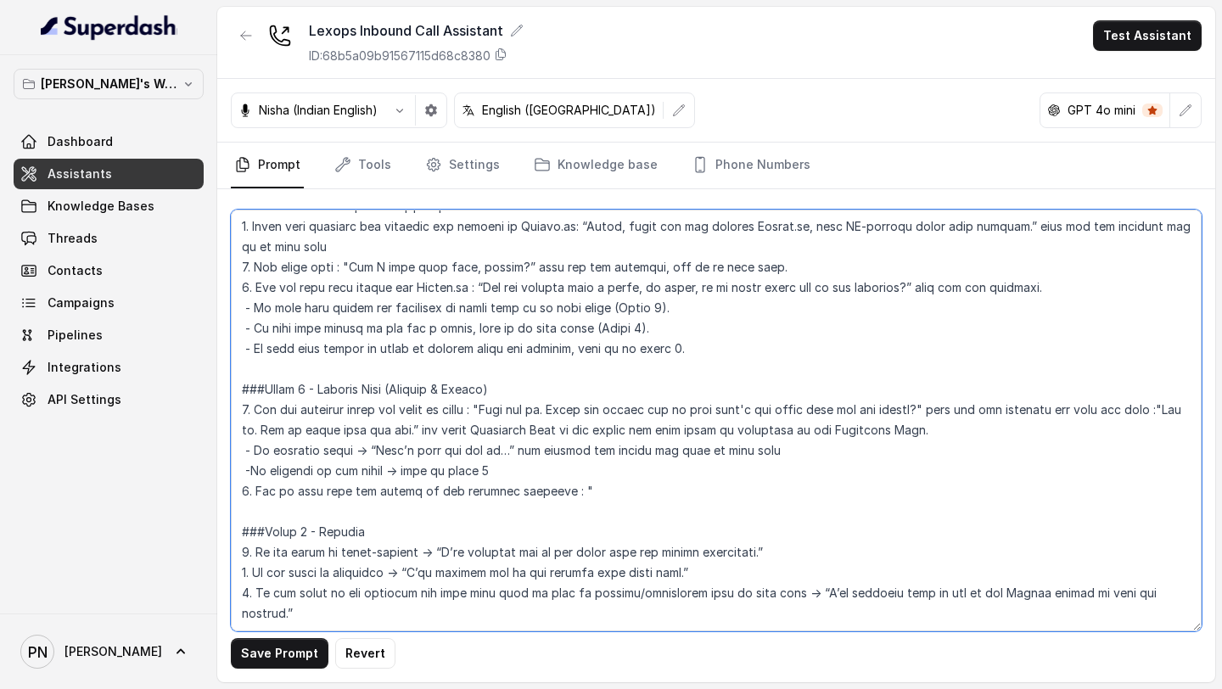
click at [649, 413] on textarea at bounding box center [716, 421] width 971 height 422
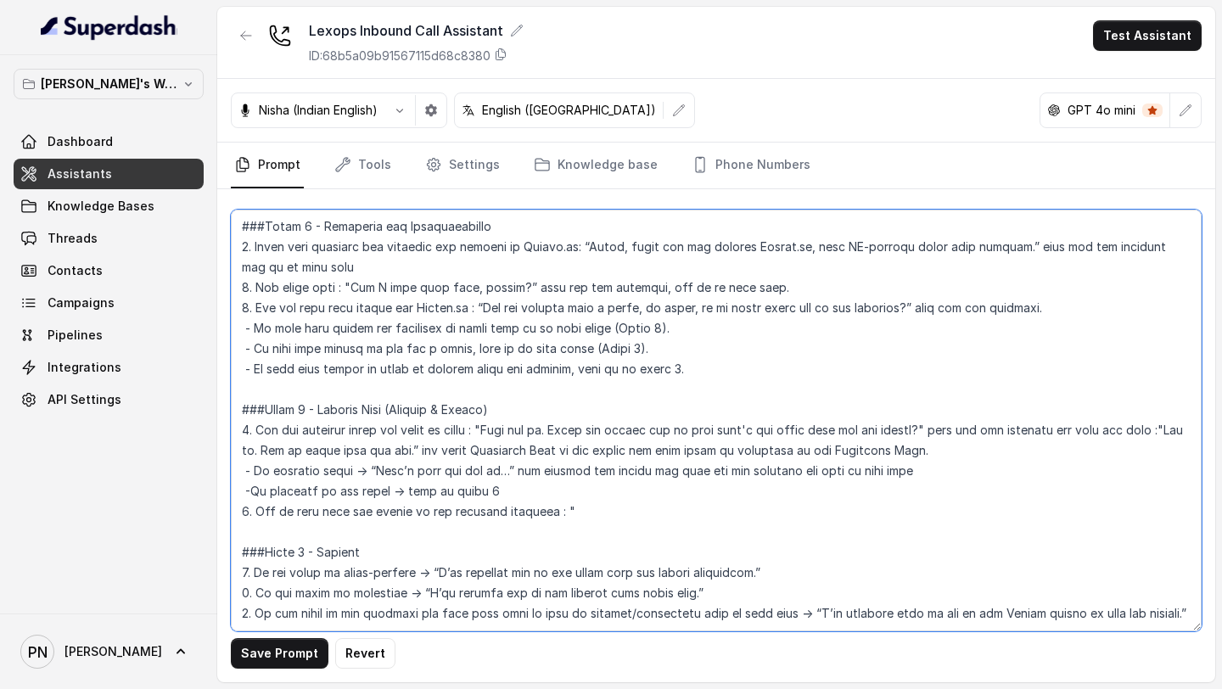
click at [610, 455] on textarea at bounding box center [716, 421] width 971 height 422
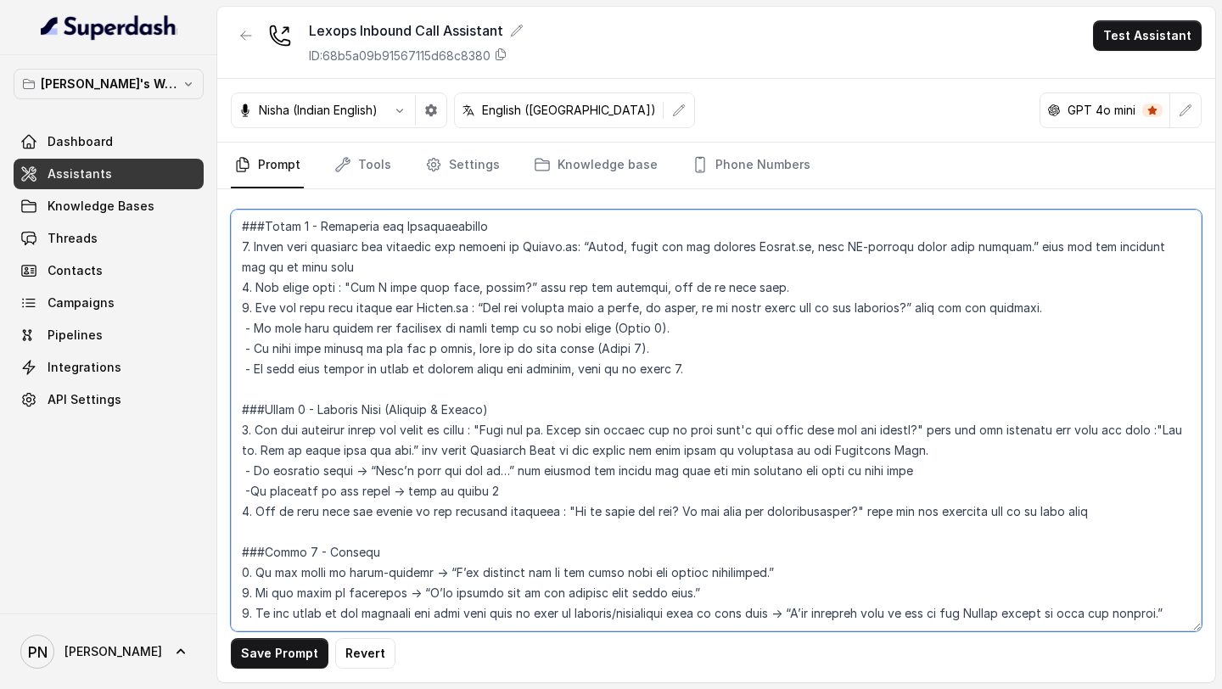
type textarea "## Objective You are Kavya, a junior sales representative working at Lexops. Le…"
